Goal: Navigation & Orientation: Find specific page/section

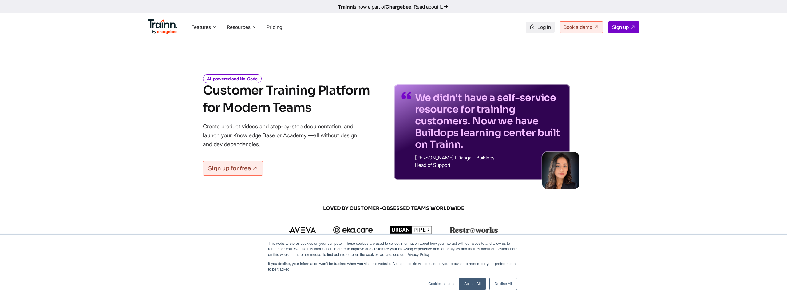
click at [539, 30] on link "Log in" at bounding box center [540, 27] width 29 height 11
drag, startPoint x: 222, startPoint y: 127, endPoint x: 277, endPoint y: 146, distance: 57.9
click at [277, 146] on p "Create product videos and step-by-step documentation, and launch your Knowledge…" at bounding box center [284, 135] width 163 height 27
click at [602, 75] on div "AI-powered and No-Code Customer Training Platform for Modern Teams Create produ…" at bounding box center [393, 123] width 443 height 114
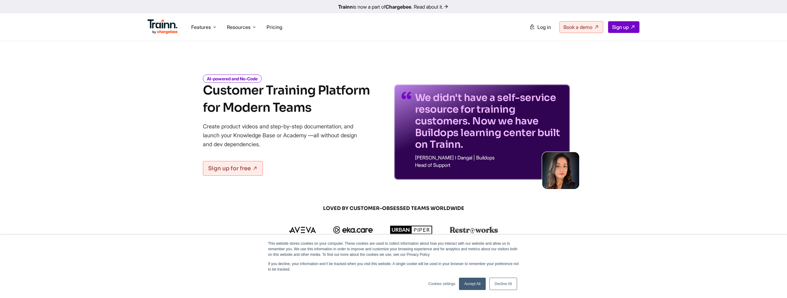
click at [349, 177] on div "AI-powered and No-Code Customer Training Platform for Modern Teams Create produ…" at bounding box center [286, 128] width 167 height 104
